Goal: Use online tool/utility: Utilize a website feature to perform a specific function

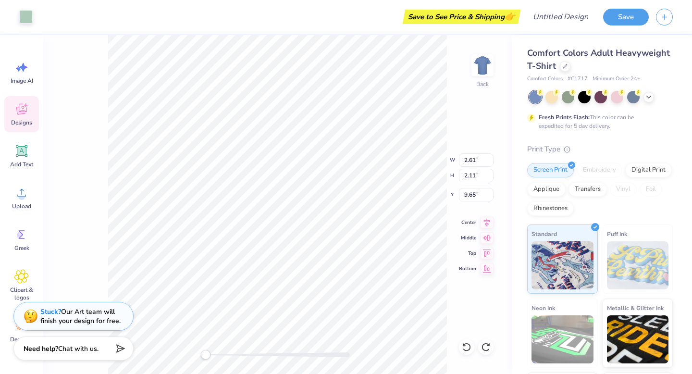
type input "2.61"
type input "2.11"
type input "9.65"
type input "2.57"
type input "1.16"
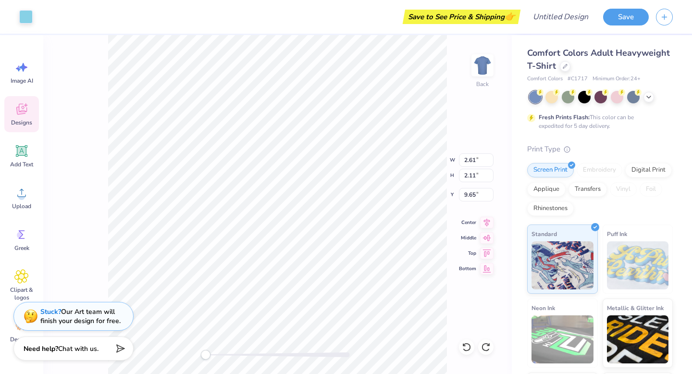
type input "6.52"
type input "7.07"
type input "9.30"
type input "3.48"
type input "1.91"
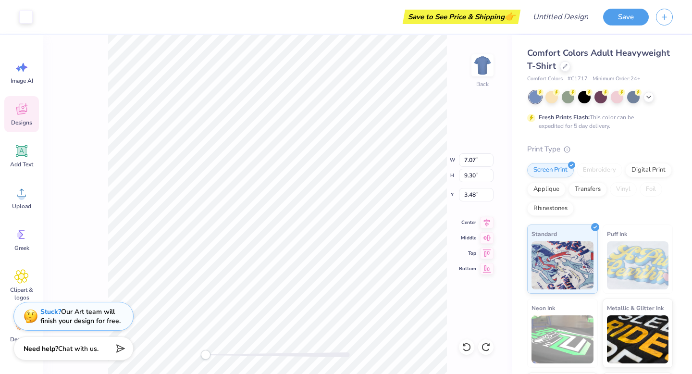
type input "0.75"
type input "6.70"
type input "4.04"
type input "6.21"
type input "5.80"
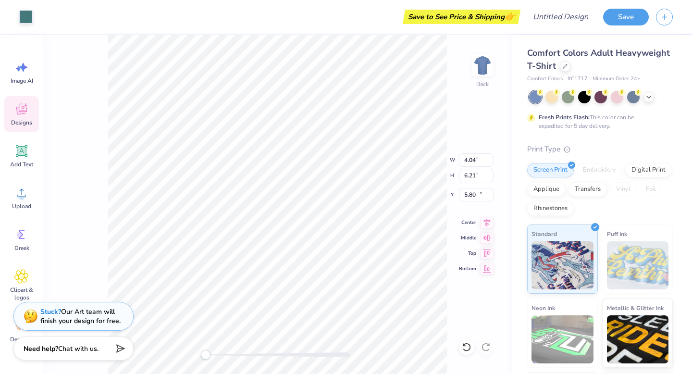
type input "2.89"
type input "3.96"
type input "10.22"
type input "2.94"
type input "3.26"
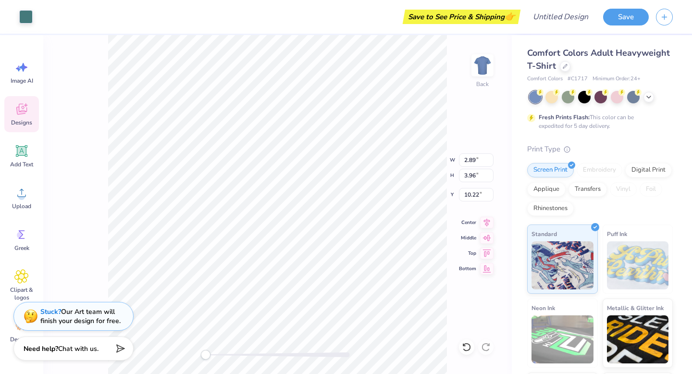
type input "4.47"
type input "2.61"
type input "2.11"
type input "9.65"
type input "4.03"
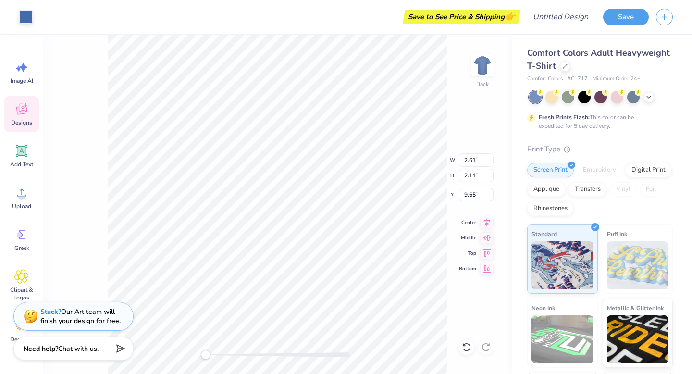
type input "2.26"
type input "4.75"
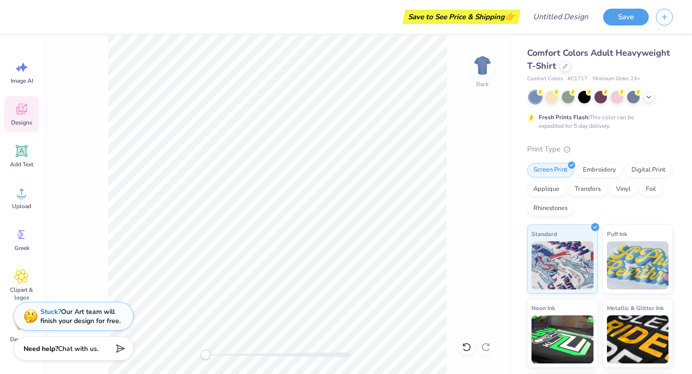
click at [23, 112] on icon at bounding box center [21, 111] width 9 height 8
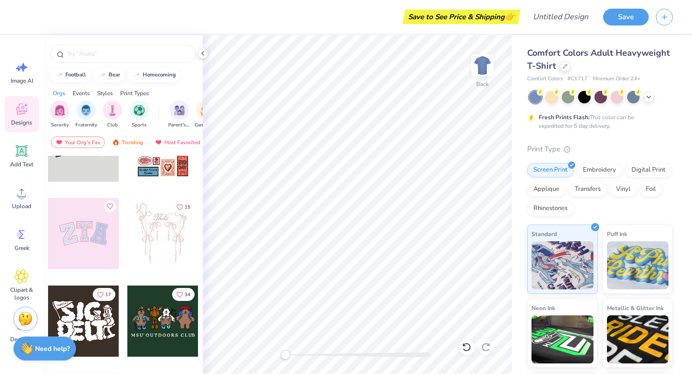
scroll to position [88, 0]
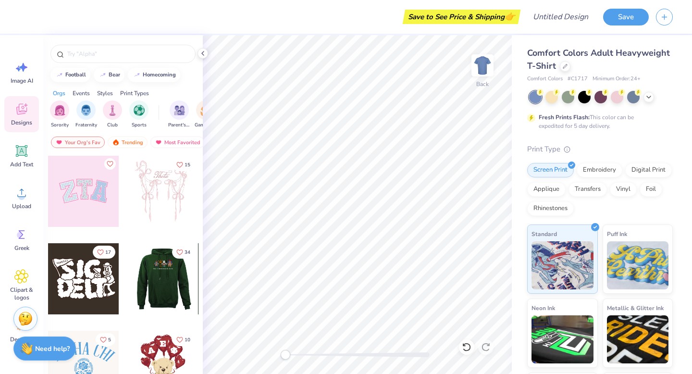
click at [158, 285] on div at bounding box center [162, 278] width 71 height 71
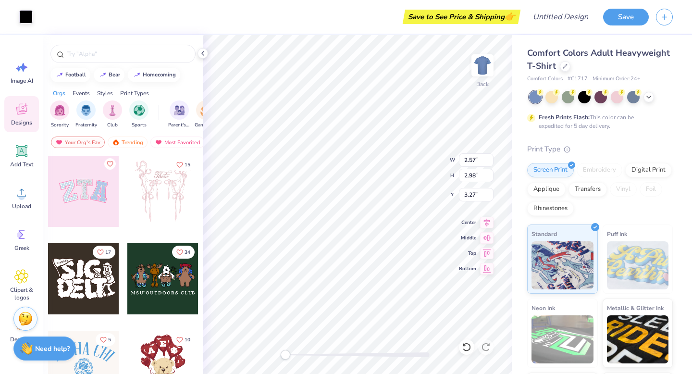
type input "2.37"
type input "2.68"
type input "3.30"
type input "2.50"
type input "2.79"
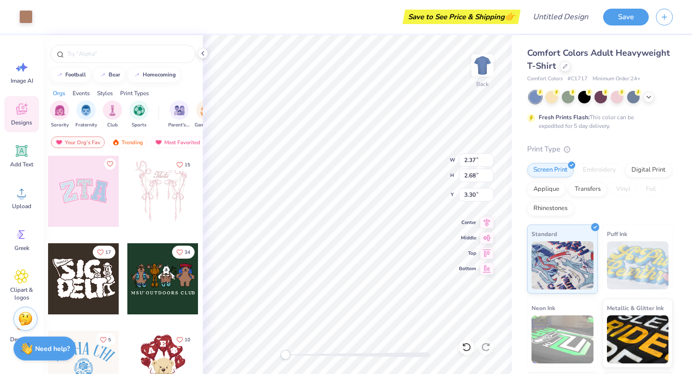
type input "3.40"
type input "1.60"
type input "0.69"
type input "3.02"
type input "2.55"
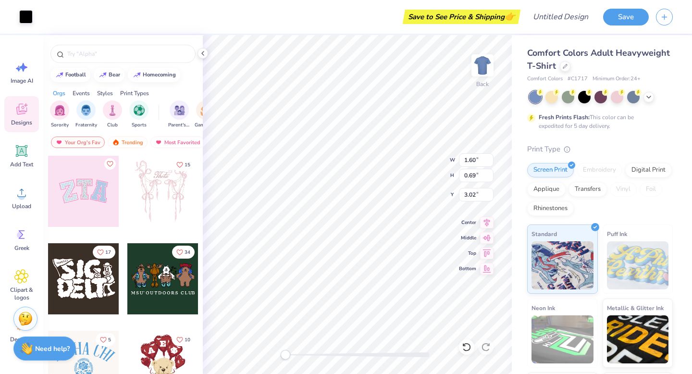
type input "3.22"
type input "3.00"
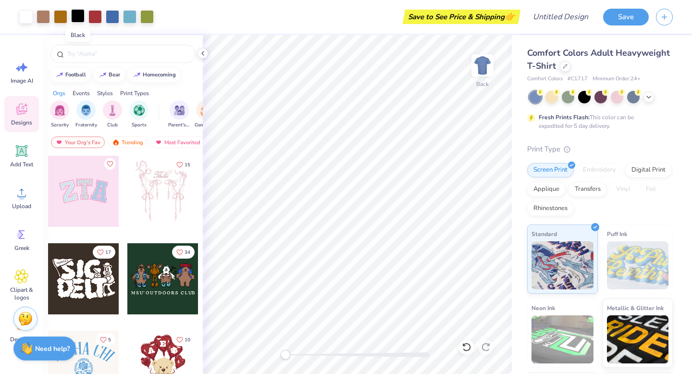
click at [79, 18] on div at bounding box center [77, 15] width 13 height 13
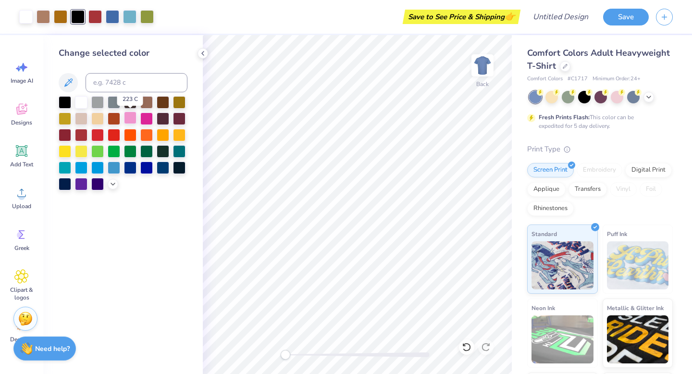
click at [127, 116] on div at bounding box center [130, 118] width 13 height 13
click at [133, 118] on div at bounding box center [130, 118] width 13 height 13
click at [131, 114] on div at bounding box center [130, 118] width 13 height 13
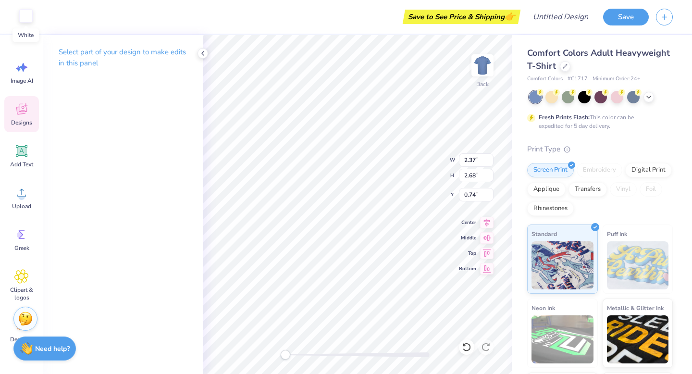
click at [28, 17] on div at bounding box center [25, 15] width 13 height 13
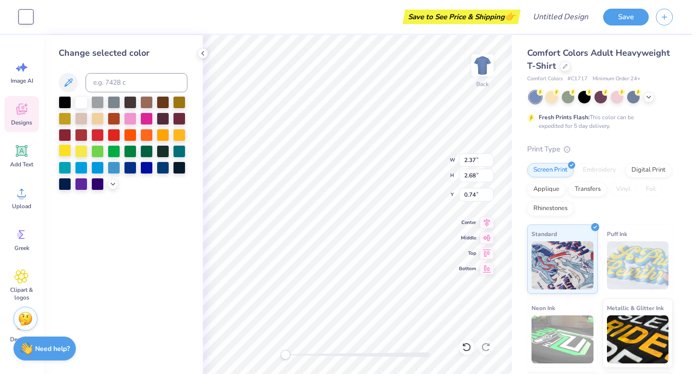
click at [65, 152] on div at bounding box center [65, 150] width 13 height 13
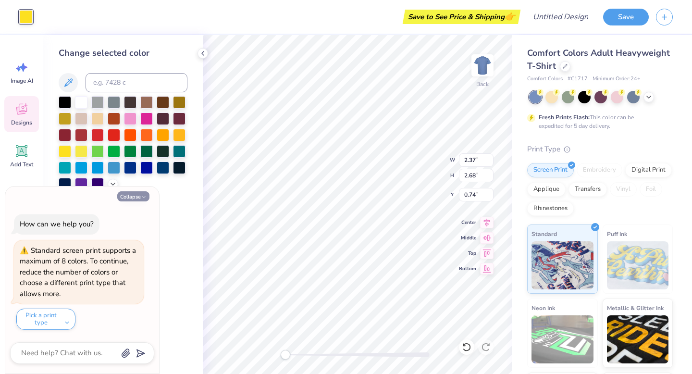
click at [131, 199] on button "Collapse" at bounding box center [133, 196] width 32 height 10
type textarea "x"
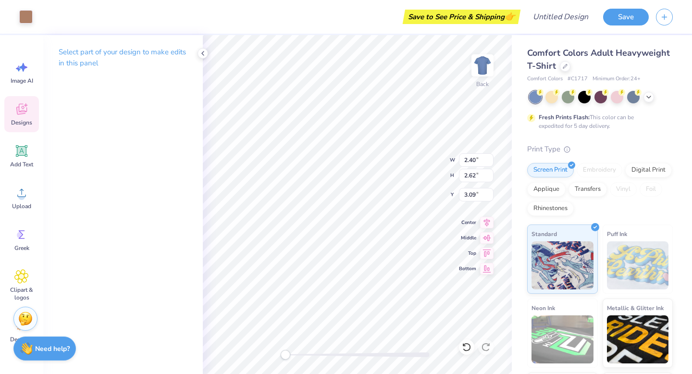
type input "2.40"
type input "2.62"
type input "3.09"
type input "1.60"
type input "0.69"
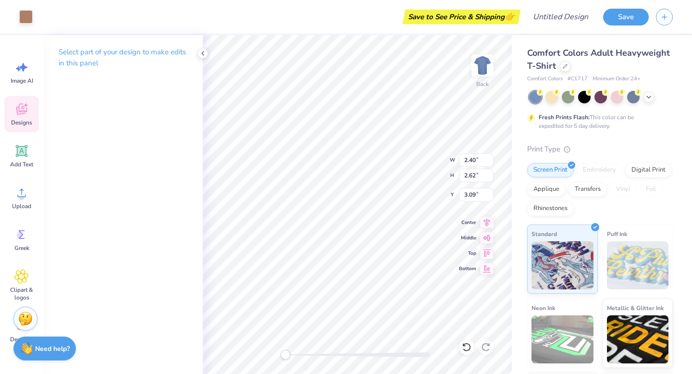
type input "1.73"
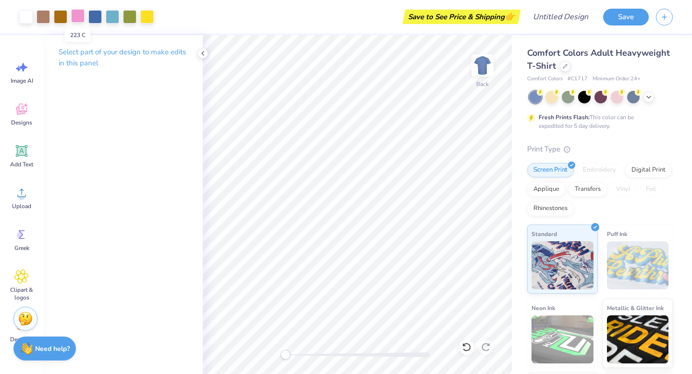
click at [77, 17] on div at bounding box center [77, 15] width 13 height 13
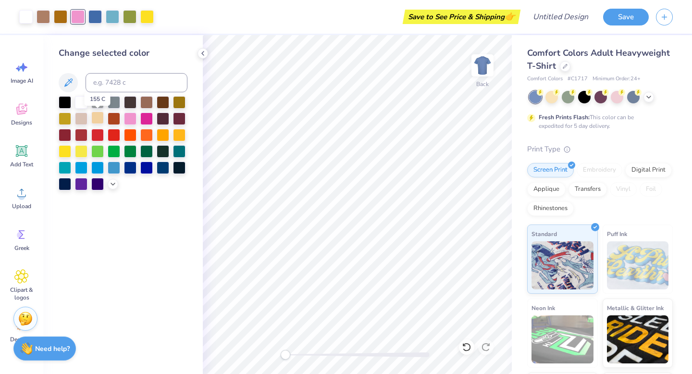
click at [97, 117] on div at bounding box center [97, 118] width 13 height 13
click at [14, 107] on icon at bounding box center [21, 109] width 14 height 14
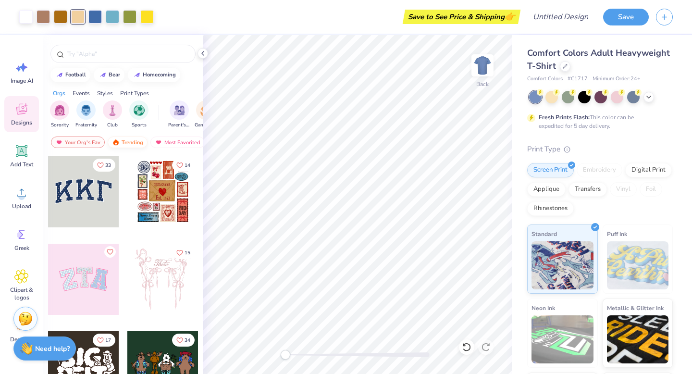
click at [132, 142] on div "Trending" at bounding box center [128, 143] width 40 height 12
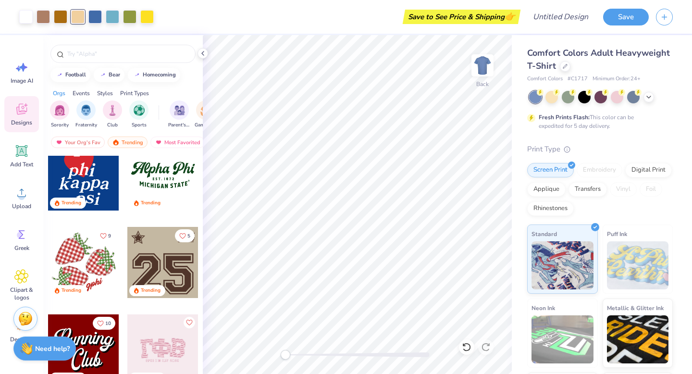
scroll to position [985, 0]
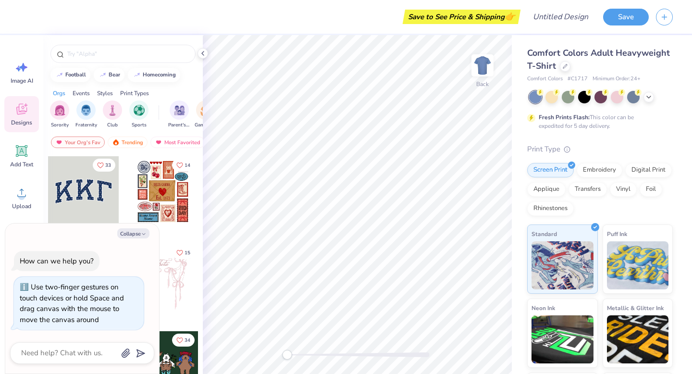
type textarea "x"
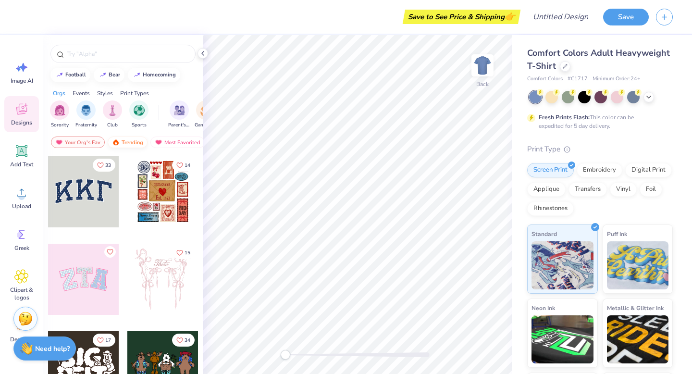
click at [130, 140] on div "Trending" at bounding box center [128, 143] width 40 height 12
click at [84, 142] on div "Your Org's Fav" at bounding box center [78, 143] width 54 height 12
click at [132, 139] on div "Trending" at bounding box center [128, 143] width 40 height 12
click at [91, 140] on div "Your Org's Fav" at bounding box center [78, 143] width 54 height 12
click at [128, 140] on div "Trending" at bounding box center [128, 143] width 40 height 12
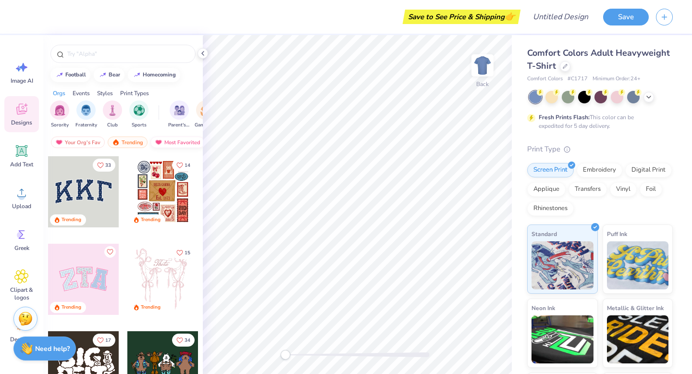
click at [170, 141] on div "Most Favorited" at bounding box center [177, 143] width 54 height 12
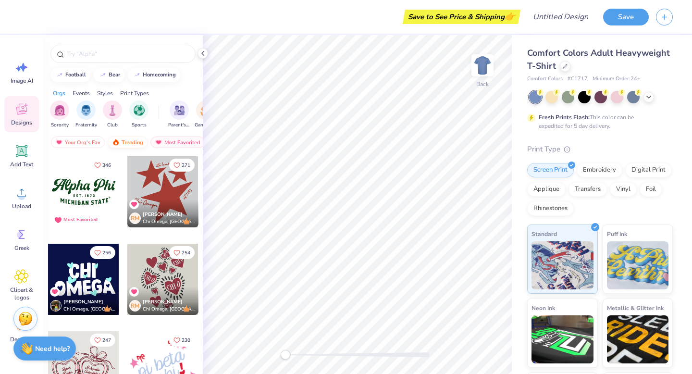
click at [127, 142] on div "Trending" at bounding box center [128, 143] width 40 height 12
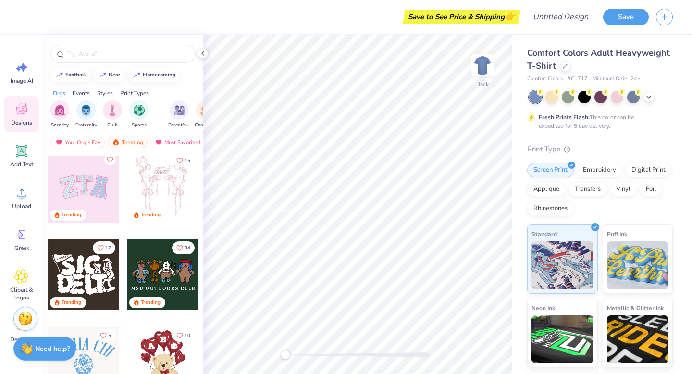
scroll to position [108, 0]
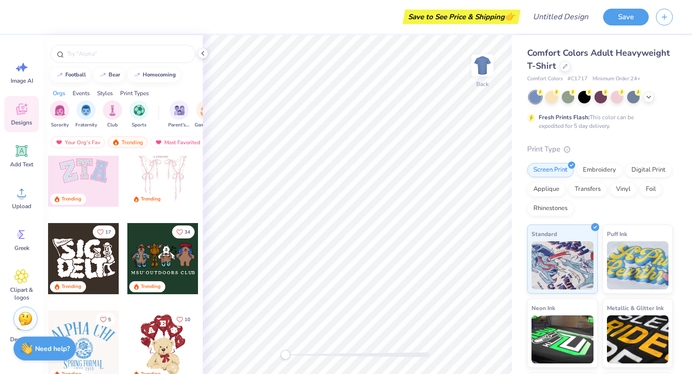
click at [162, 262] on div at bounding box center [162, 258] width 71 height 71
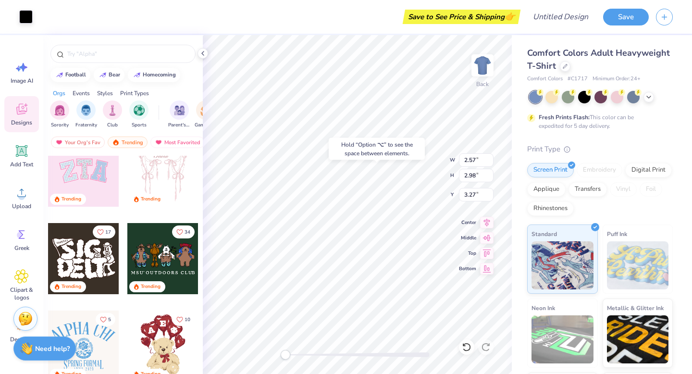
type input "2.50"
type input "2.79"
type input "3.40"
type input "2.57"
type input "2.98"
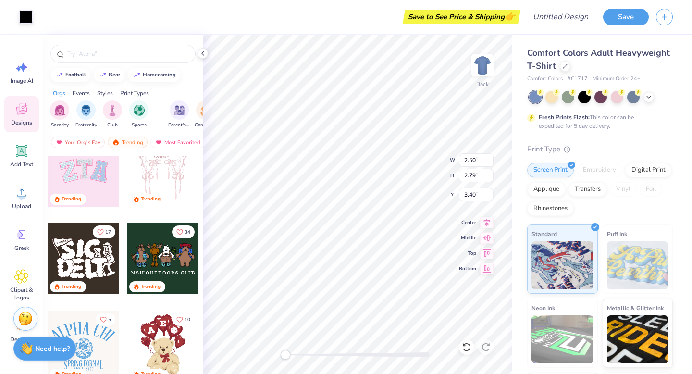
type input "8.33"
click at [26, 17] on div at bounding box center [25, 15] width 13 height 13
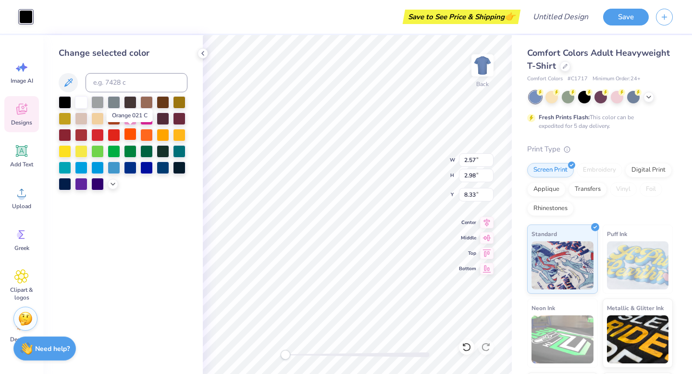
click at [131, 134] on div at bounding box center [130, 134] width 13 height 13
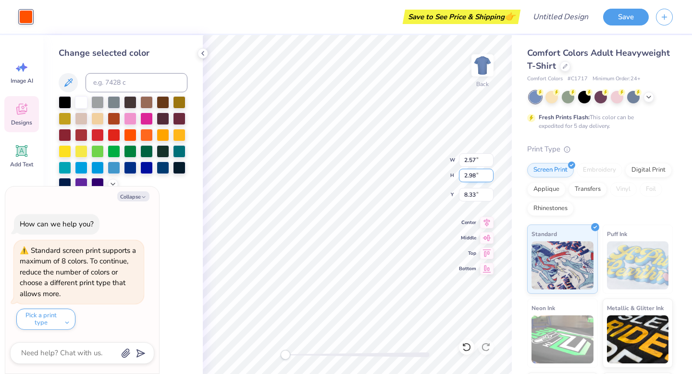
type input "2.50"
type input "2.79"
type input "3.00"
type textarea "x"
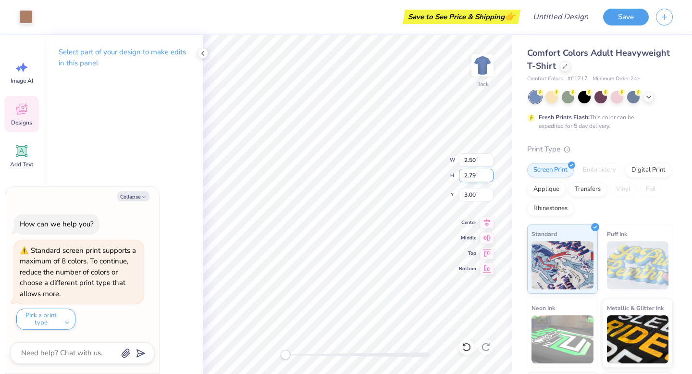
type input "2.55"
type input "3.22"
type textarea "x"
type input "1.60"
type input "0.69"
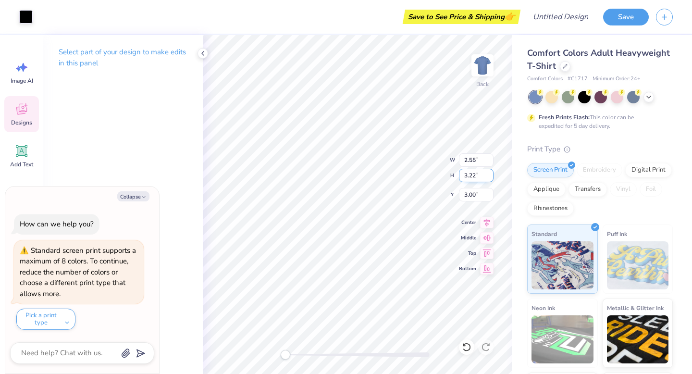
type input "3.02"
type textarea "x"
type input "2.55"
type input "3.22"
type input "6.88"
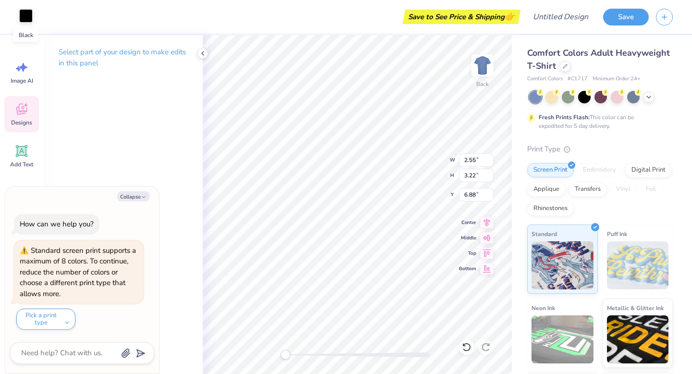
click at [29, 18] on div at bounding box center [25, 15] width 13 height 13
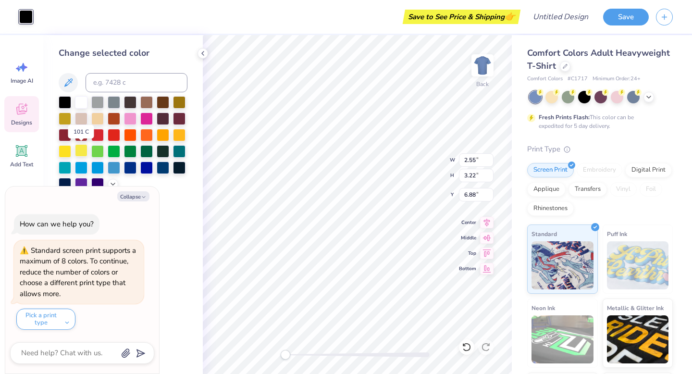
click at [80, 150] on div at bounding box center [81, 150] width 13 height 13
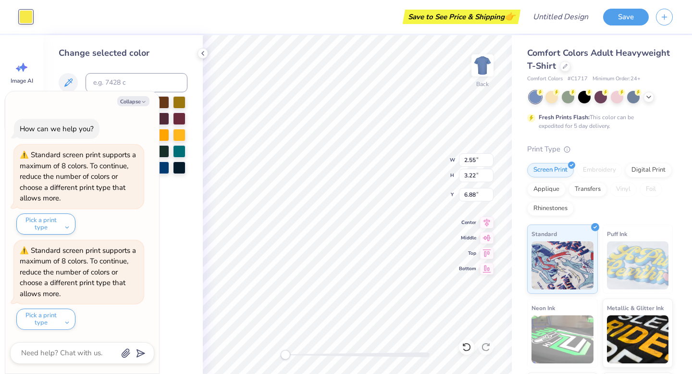
type textarea "x"
type input "2.57"
type input "2.98"
type input "8.33"
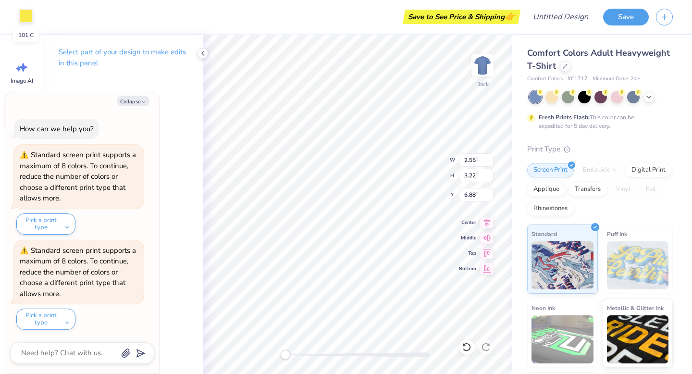
click at [27, 18] on div at bounding box center [25, 15] width 13 height 13
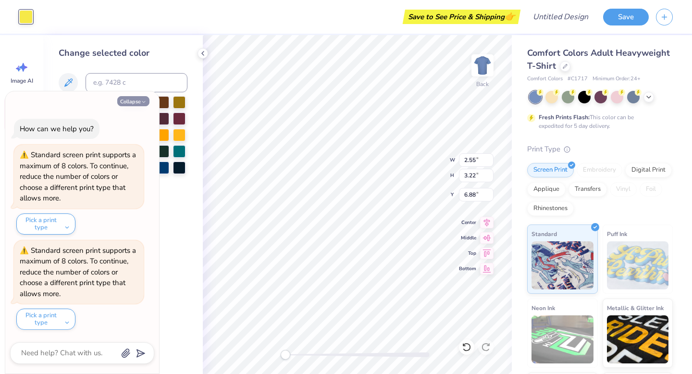
click at [139, 102] on button "Collapse" at bounding box center [133, 101] width 32 height 10
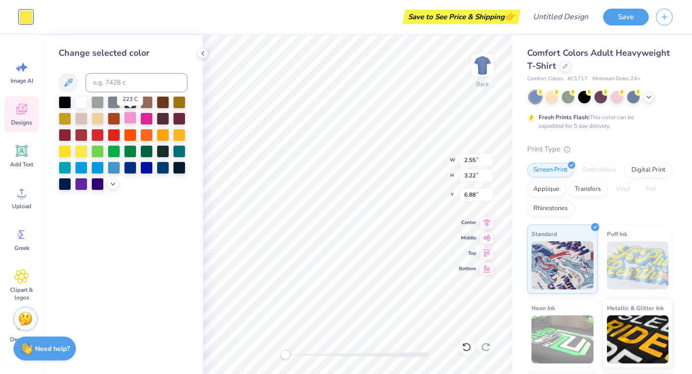
click at [134, 118] on div at bounding box center [130, 118] width 13 height 13
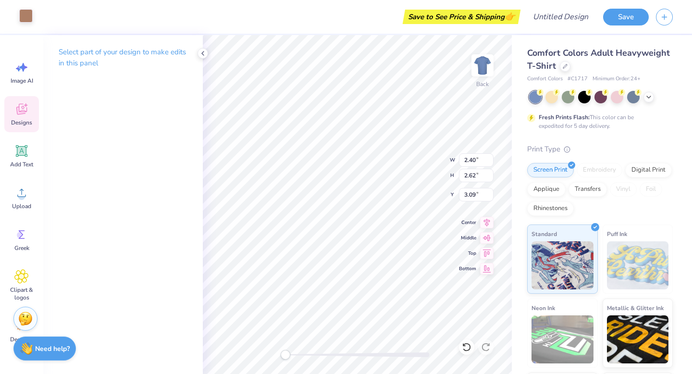
click at [29, 18] on div at bounding box center [25, 15] width 13 height 13
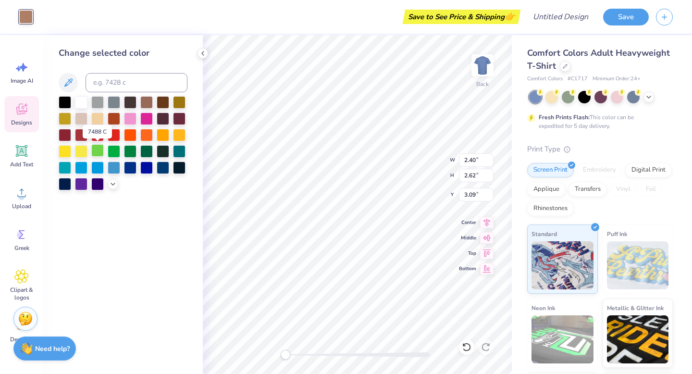
click at [98, 151] on div at bounding box center [97, 150] width 13 height 13
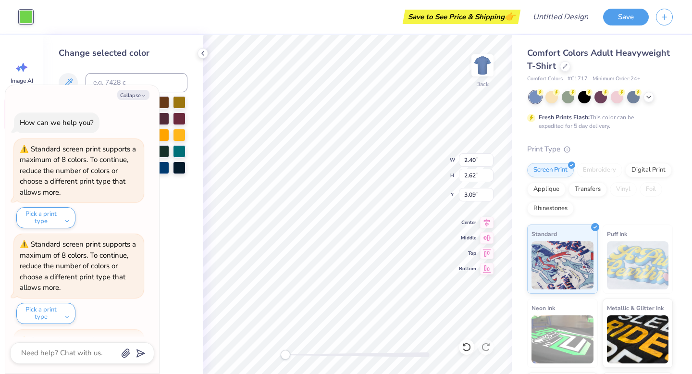
scroll to position [89, 0]
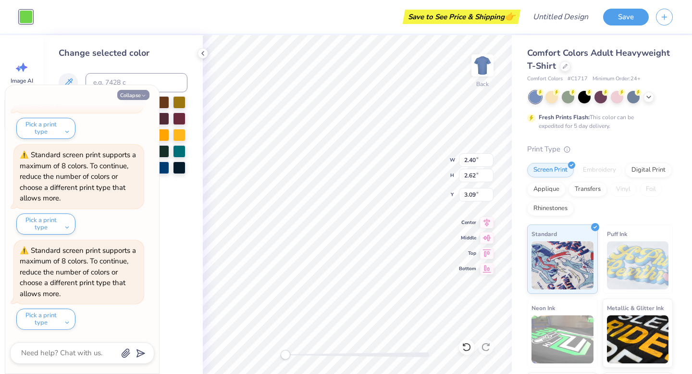
click at [139, 94] on button "Collapse" at bounding box center [133, 95] width 32 height 10
type textarea "x"
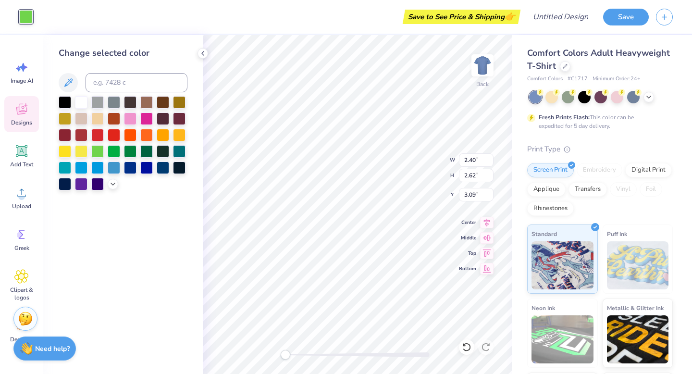
type input "2.37"
type input "2.68"
type input "3.30"
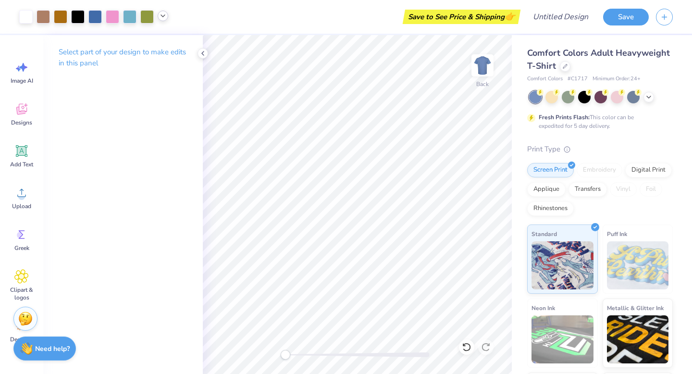
click at [163, 19] on icon at bounding box center [163, 16] width 8 height 8
click at [59, 16] on div at bounding box center [60, 15] width 13 height 13
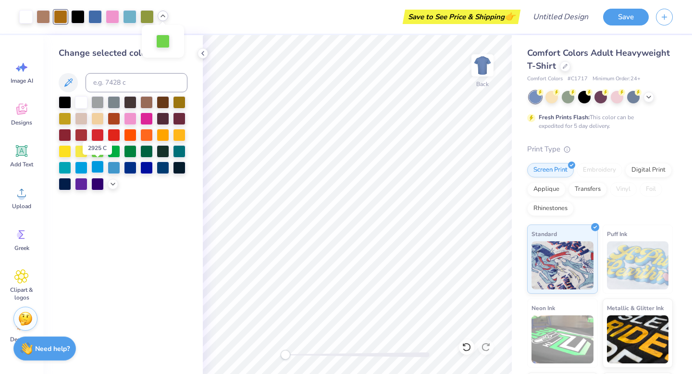
click at [97, 165] on div at bounding box center [97, 167] width 13 height 13
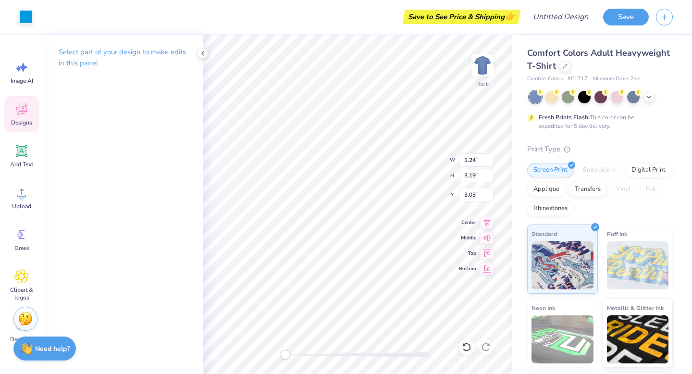
type input "1.56"
type input "1.46"
type input "4.12"
click at [26, 15] on div at bounding box center [25, 15] width 13 height 13
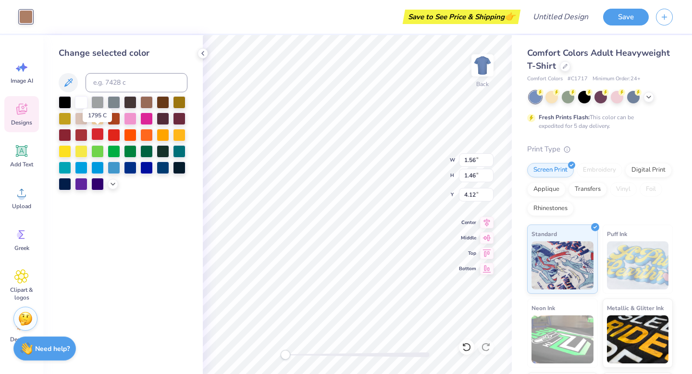
click at [95, 138] on div at bounding box center [97, 134] width 13 height 13
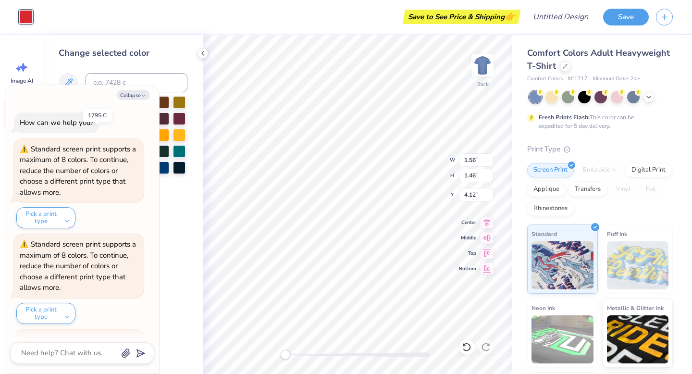
scroll to position [185, 0]
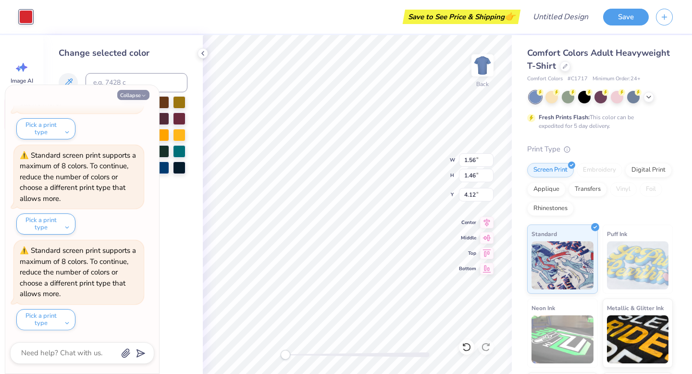
click at [139, 95] on button "Collapse" at bounding box center [133, 95] width 32 height 10
type textarea "x"
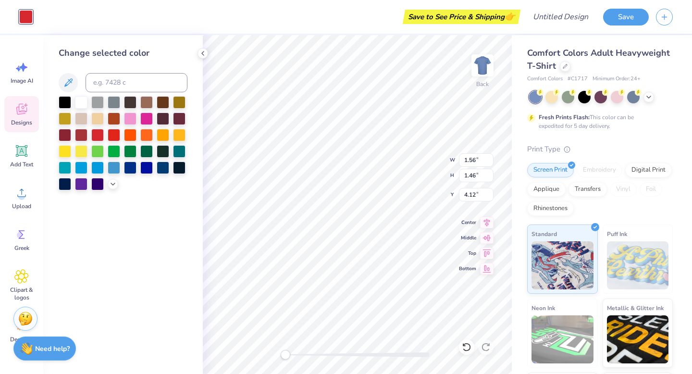
type input "2.50"
type input "2.79"
type input "3.00"
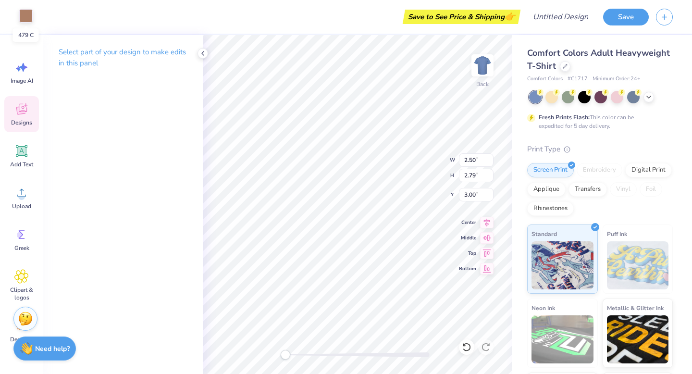
click at [28, 14] on div at bounding box center [25, 15] width 13 height 13
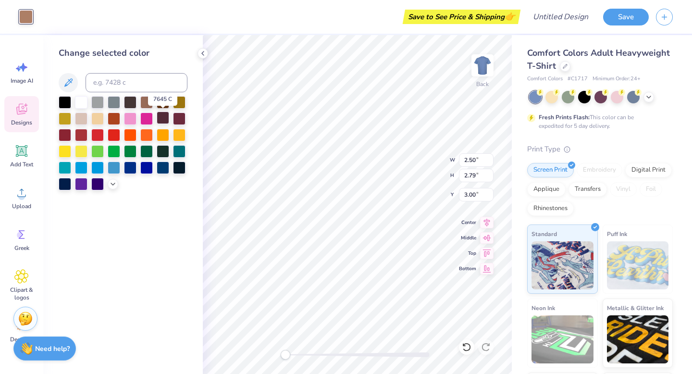
click at [163, 116] on div at bounding box center [163, 118] width 13 height 13
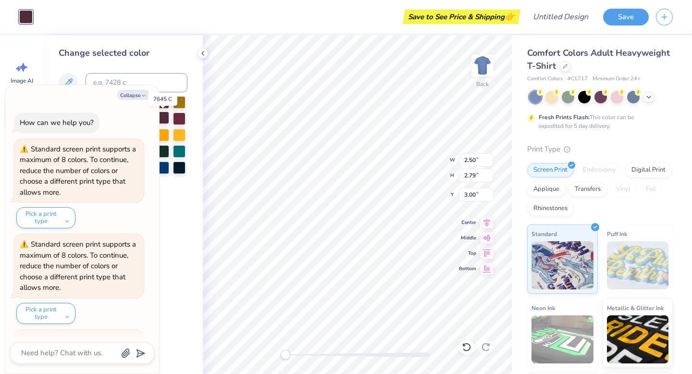
scroll to position [280, 0]
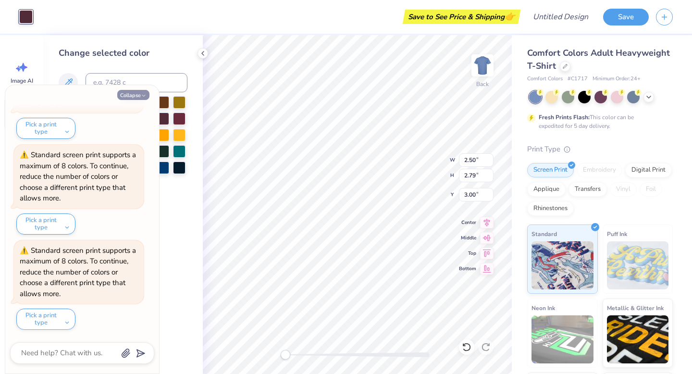
click at [137, 95] on button "Collapse" at bounding box center [133, 95] width 32 height 10
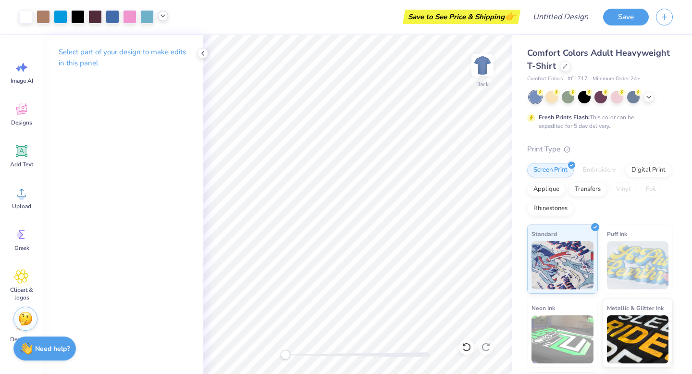
click at [162, 16] on icon at bounding box center [163, 16] width 8 height 8
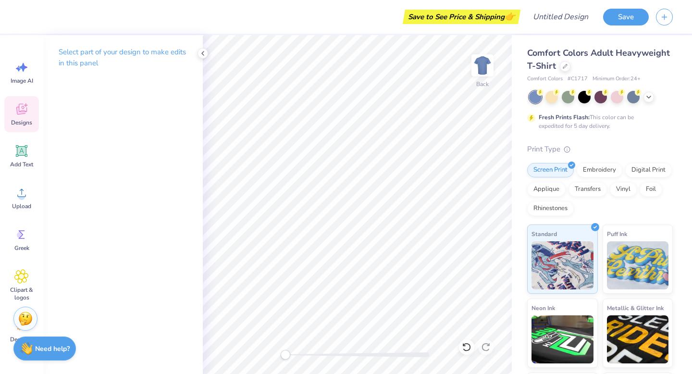
click at [23, 118] on div "Designs" at bounding box center [21, 114] width 35 height 36
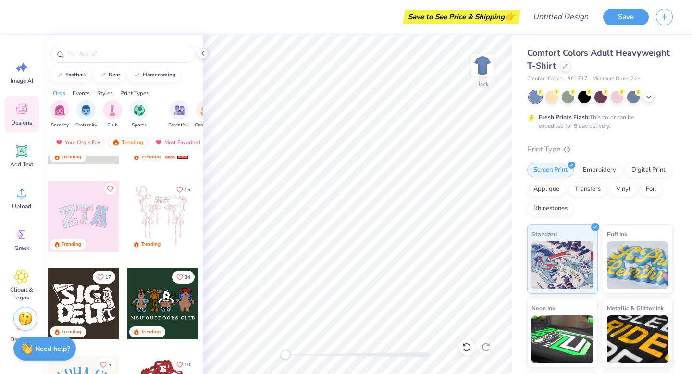
scroll to position [61, 0]
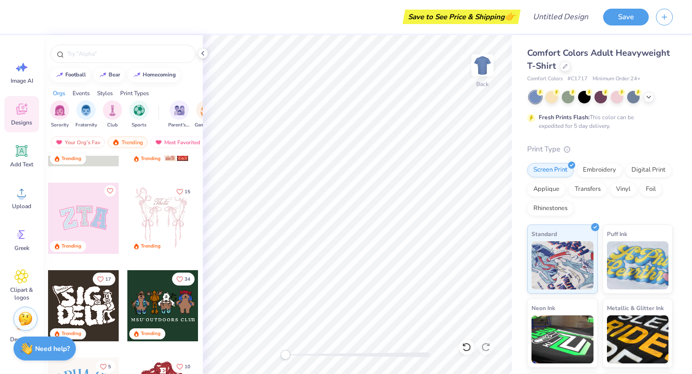
click at [106, 216] on div at bounding box center [83, 218] width 71 height 71
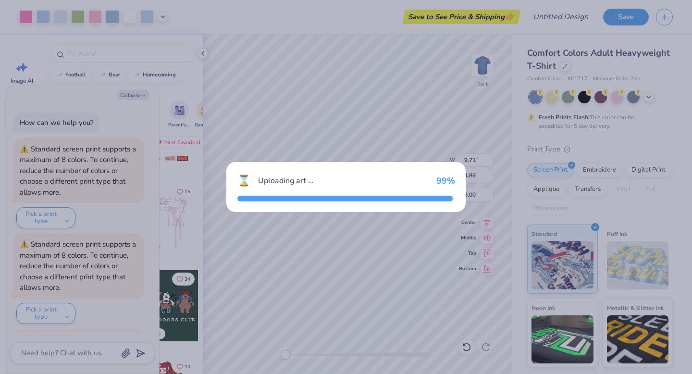
scroll to position [375, 0]
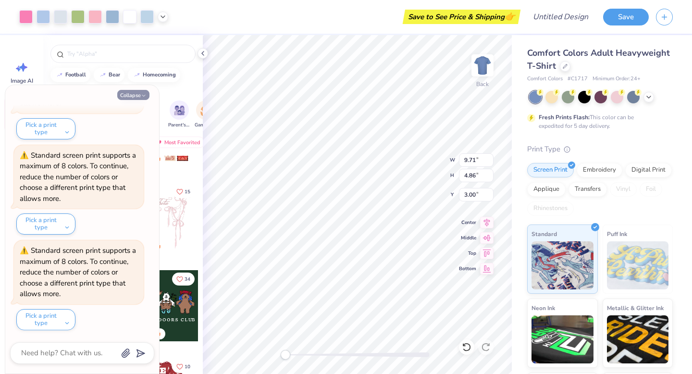
click at [135, 95] on button "Collapse" at bounding box center [133, 95] width 32 height 10
type textarea "x"
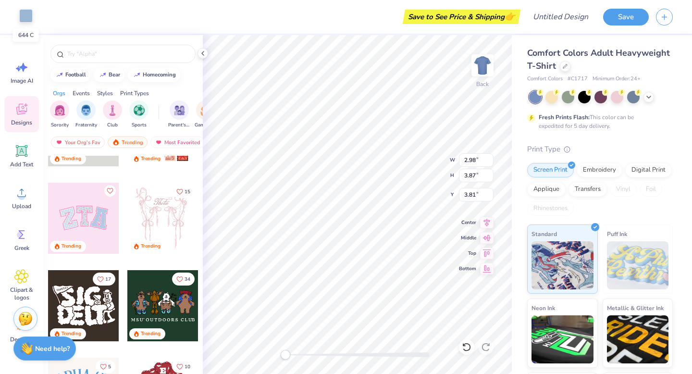
click at [30, 19] on div at bounding box center [25, 15] width 13 height 13
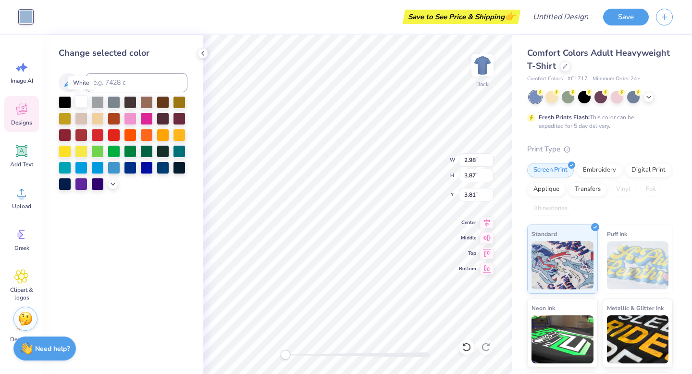
click at [80, 101] on div at bounding box center [81, 101] width 13 height 13
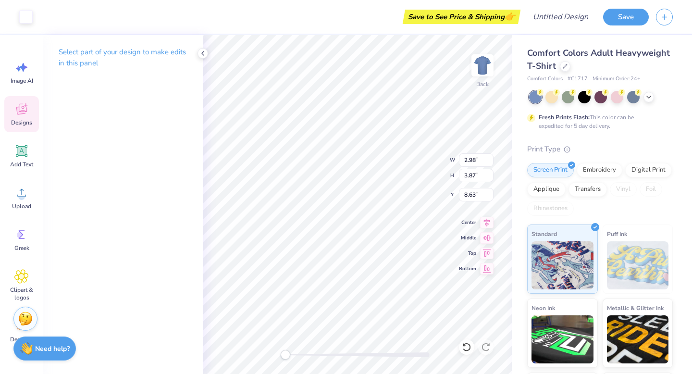
type input "3.28"
type input "4.31"
type input "4.03"
type input "3.00"
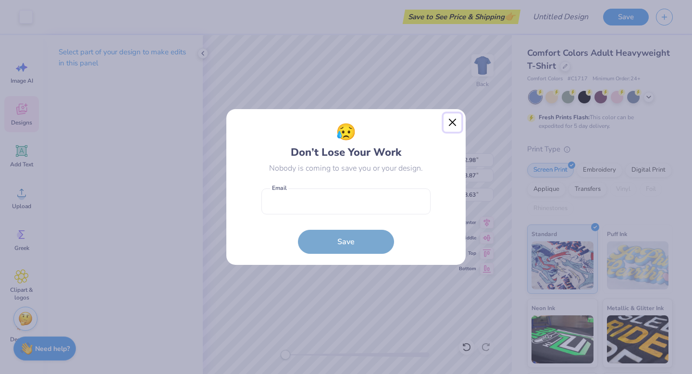
click at [451, 123] on button "Close" at bounding box center [453, 122] width 18 height 18
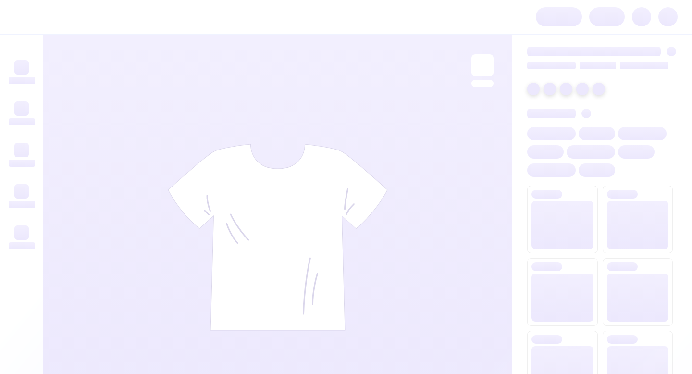
drag, startPoint x: 0, startPoint y: 0, endPoint x: 376, endPoint y: 256, distance: 454.7
click at [376, 256] on img at bounding box center [278, 237] width 220 height 187
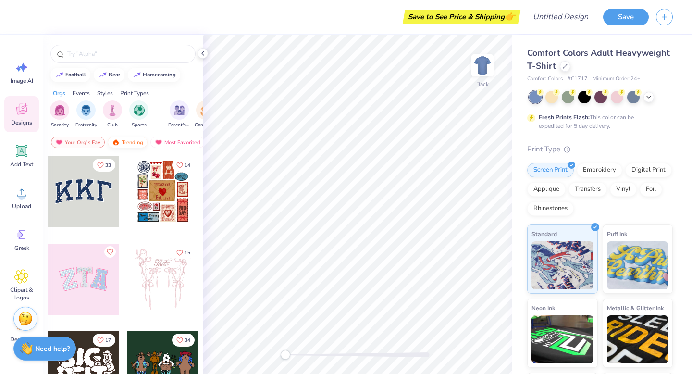
click at [134, 144] on div "Trending" at bounding box center [128, 143] width 40 height 12
click at [83, 139] on div "Your Org's Fav" at bounding box center [78, 143] width 54 height 12
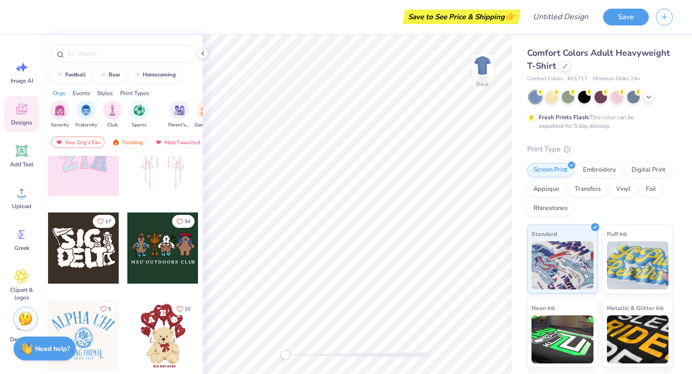
scroll to position [104, 0]
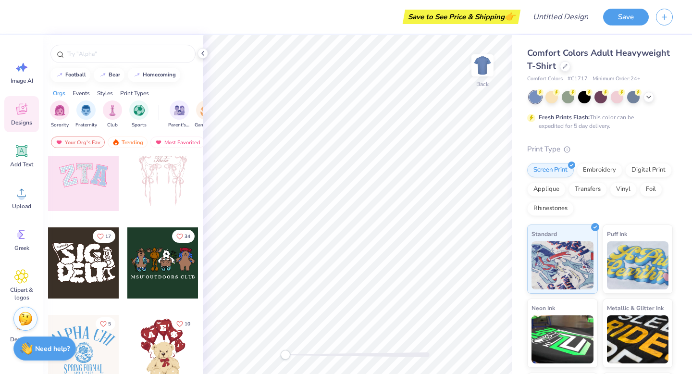
click at [164, 265] on div at bounding box center [162, 262] width 71 height 71
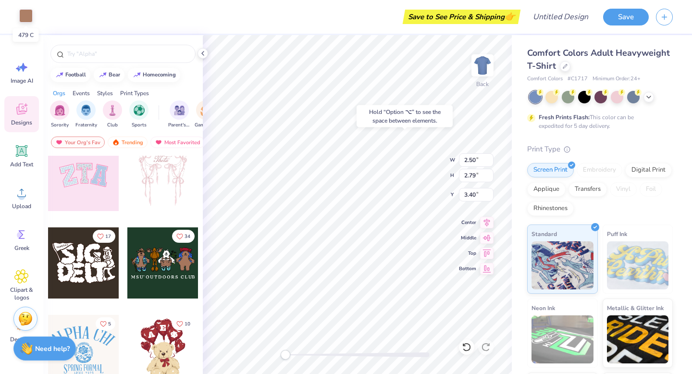
click at [29, 20] on div at bounding box center [25, 15] width 13 height 13
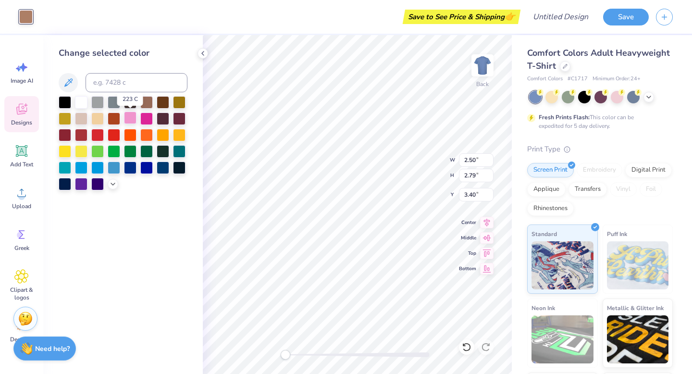
click at [129, 117] on div at bounding box center [130, 118] width 13 height 13
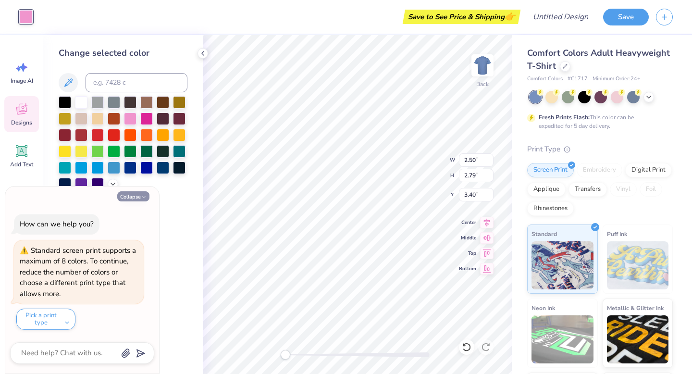
click at [133, 194] on button "Collapse" at bounding box center [133, 196] width 32 height 10
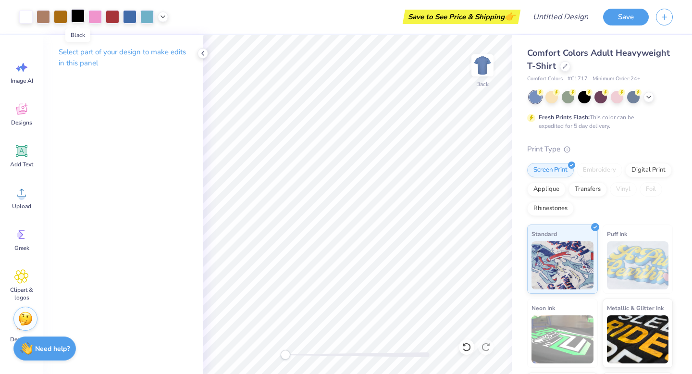
click at [80, 18] on div at bounding box center [77, 15] width 13 height 13
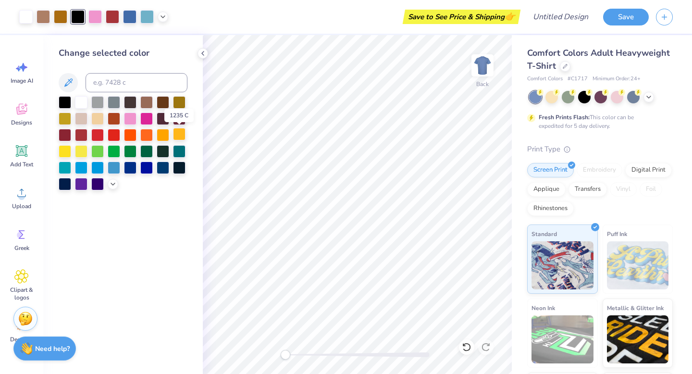
click at [178, 133] on div at bounding box center [179, 134] width 13 height 13
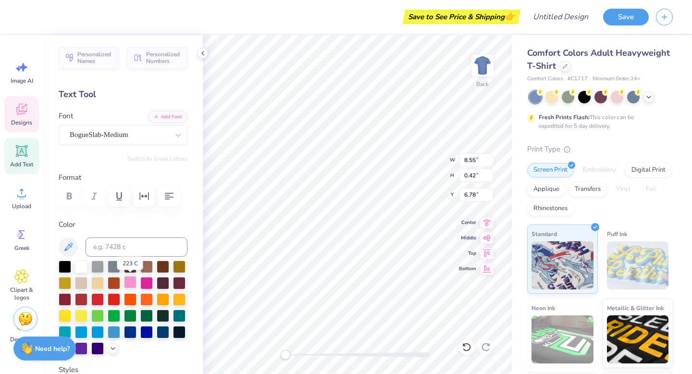
click at [131, 282] on div at bounding box center [130, 282] width 13 height 13
click at [165, 294] on div at bounding box center [163, 298] width 13 height 13
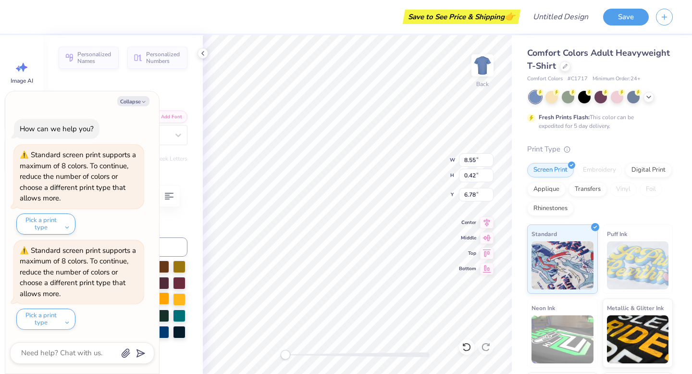
type textarea "x"
type input "2.40"
type input "2.62"
type input "3.09"
type textarea "x"
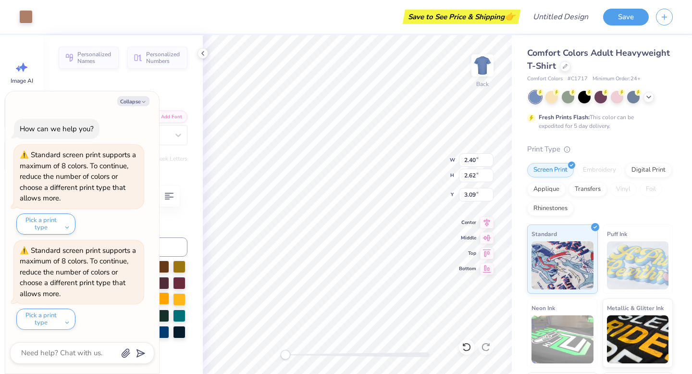
type input "2.37"
type input "2.68"
type input "3.30"
click at [28, 17] on div at bounding box center [25, 15] width 13 height 13
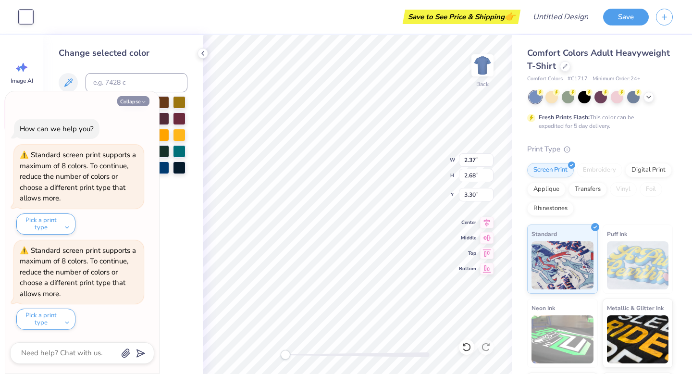
click at [139, 102] on button "Collapse" at bounding box center [133, 101] width 32 height 10
type textarea "x"
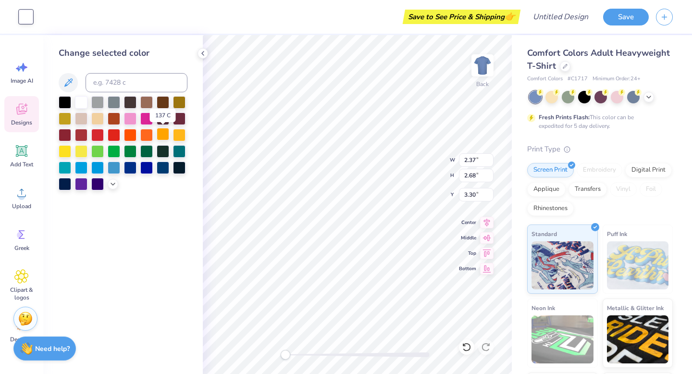
click at [163, 135] on div at bounding box center [163, 134] width 13 height 13
